Goal: Task Accomplishment & Management: Manage account settings

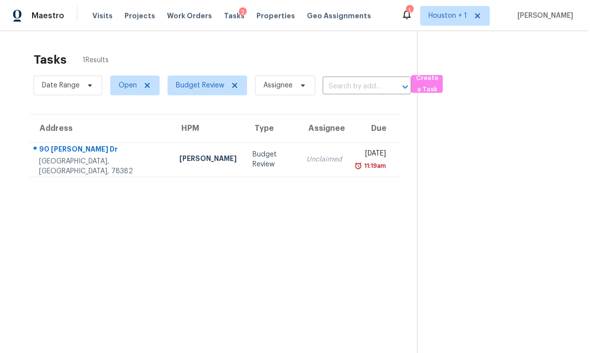
scroll to position [31, 0]
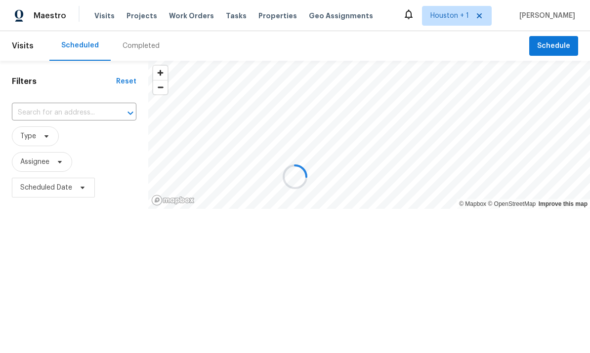
click at [72, 116] on div at bounding box center [295, 176] width 590 height 353
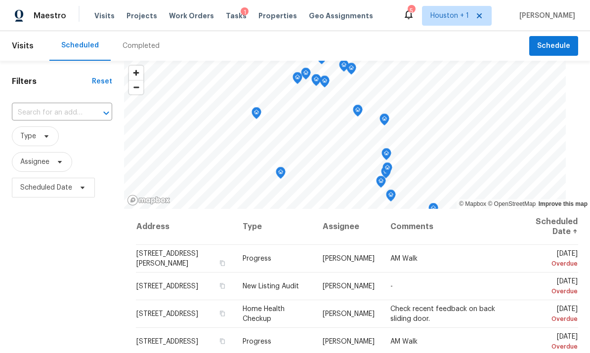
click at [52, 113] on input "text" at bounding box center [48, 112] width 73 height 15
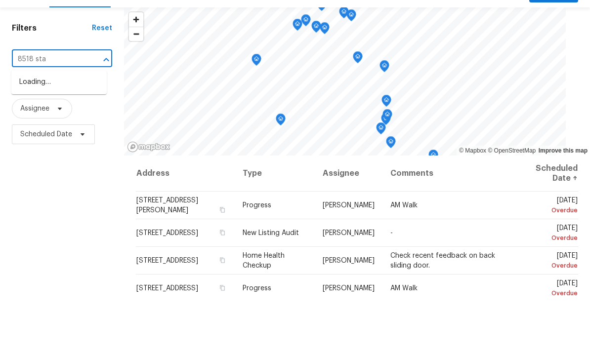
type input "8518 star"
click at [38, 128] on li "8518 Starling Ct, Baytown, TX 77521" at bounding box center [58, 141] width 95 height 27
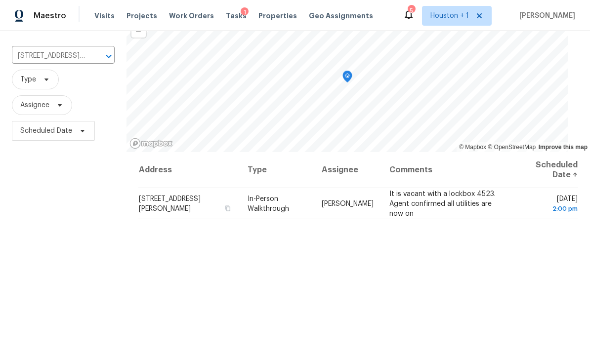
scroll to position [56, 0]
click at [0, 0] on icon at bounding box center [0, 0] width 0 height 0
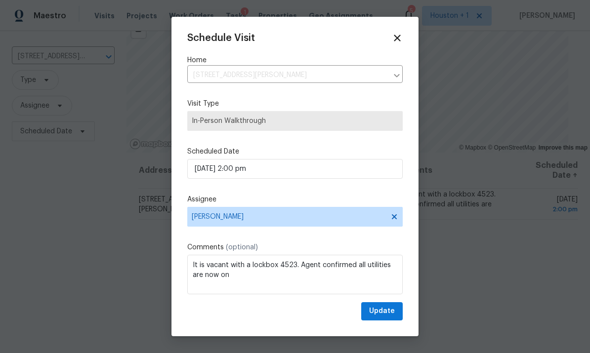
scroll to position [0, 0]
click at [396, 43] on icon at bounding box center [397, 38] width 11 height 11
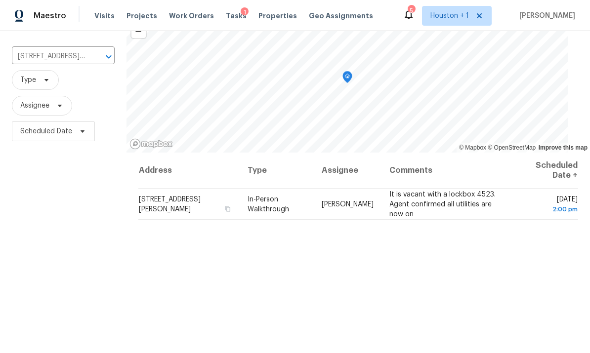
scroll to position [51, 0]
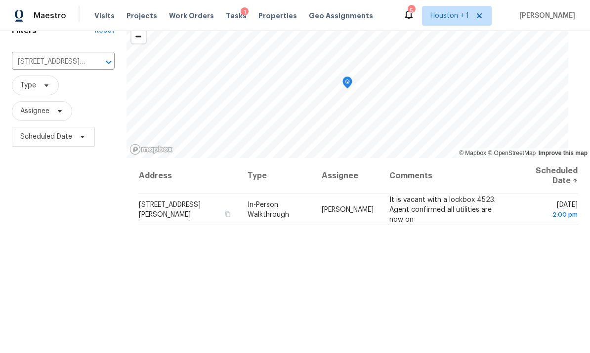
click at [0, 0] on icon at bounding box center [0, 0] width 0 height 0
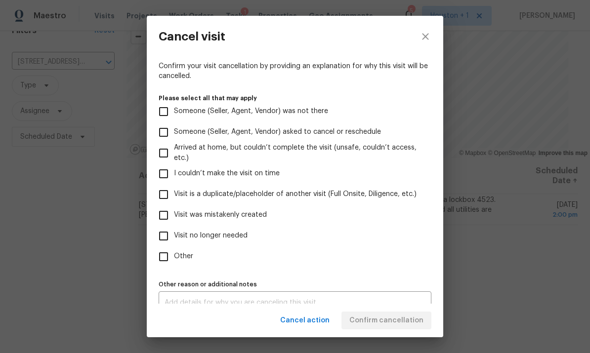
click at [228, 235] on span "Visit no longer needed" at bounding box center [211, 236] width 74 height 10
click at [174, 235] on input "Visit no longer needed" at bounding box center [163, 236] width 21 height 21
checkbox input "true"
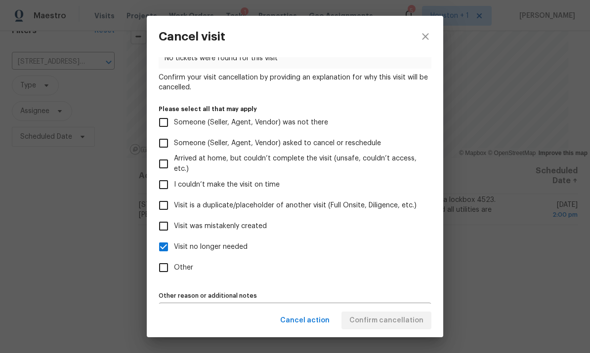
scroll to position [76, 0]
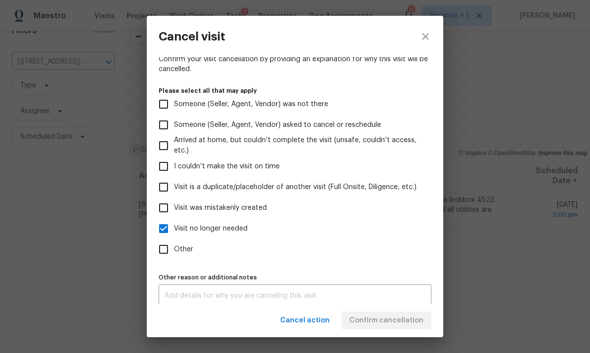
click at [160, 134] on input "Someone (Seller, Agent, Vendor) asked to cancel or reschedule" at bounding box center [163, 125] width 21 height 21
checkbox input "false"
click at [375, 290] on div "x Other reason or additional notes" at bounding box center [295, 296] width 273 height 23
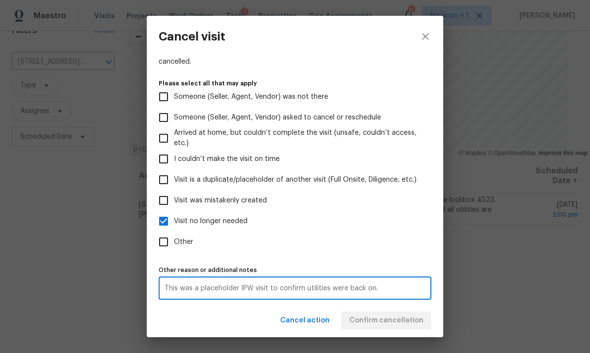
scroll to position [88, 0]
type textarea "This was a placeholder IPW visit to confirm utilities were back on."
click at [411, 283] on div "This was a placeholder IPW visit to confirm utilities were back on. x Other rea…" at bounding box center [295, 288] width 273 height 23
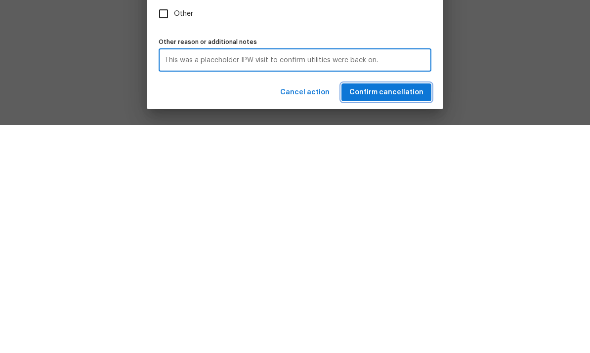
click at [408, 315] on span "Confirm cancellation" at bounding box center [386, 321] width 74 height 12
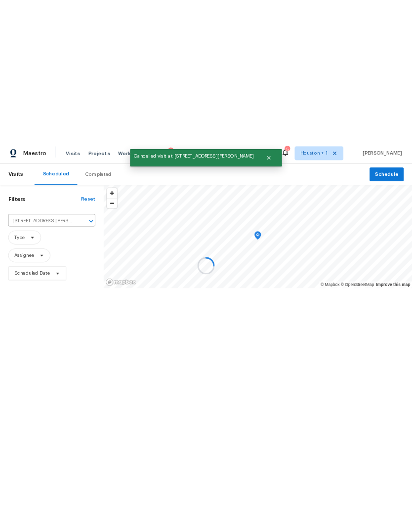
scroll to position [0, 0]
